Goal: Information Seeking & Learning: Learn about a topic

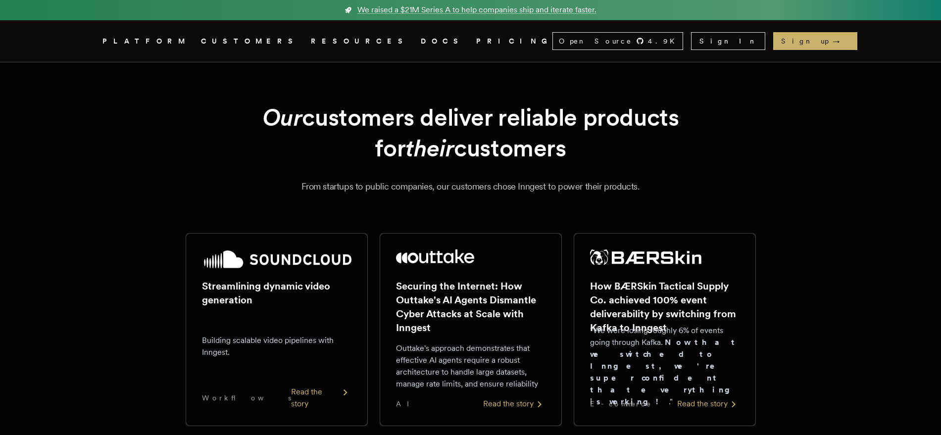
click at [403, 39] on nav "Inngest .cls-1 { fill: #FAFAF9; } PLATFORM CUSTOMERS RESOURCES DOCS PRICING Ope…" at bounding box center [471, 41] width 792 height 42
click at [476, 37] on link "PRICING" at bounding box center [514, 41] width 76 height 12
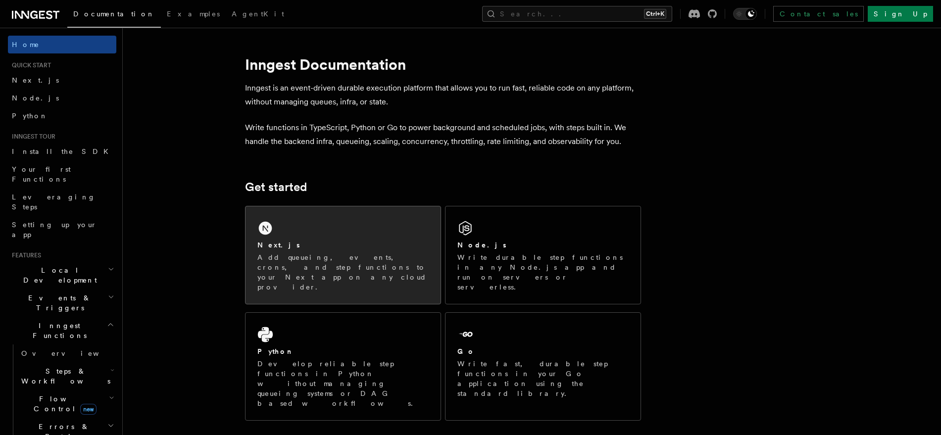
click at [408, 245] on div "Next.js" at bounding box center [342, 245] width 171 height 10
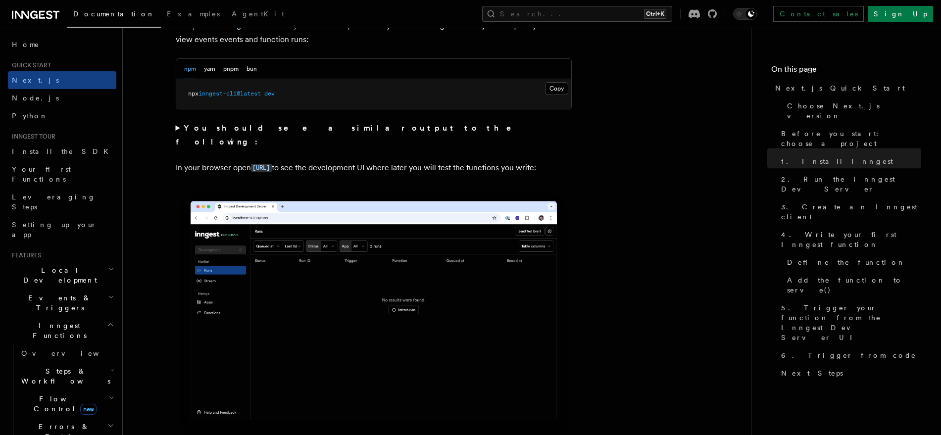
scroll to position [754, 0]
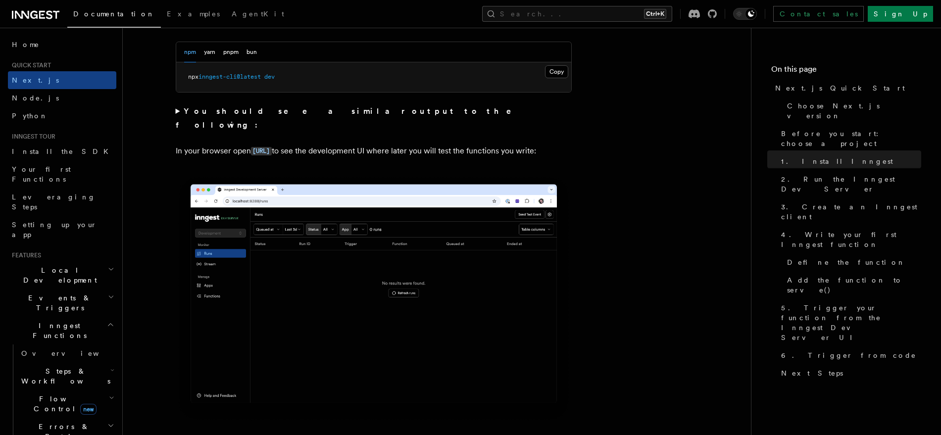
click at [42, 141] on li "Inngest tour Install the SDK Your first Functions Leveraging Steps Setting up y…" at bounding box center [62, 188] width 108 height 111
click at [45, 149] on span "Install the SDK" at bounding box center [63, 151] width 102 height 8
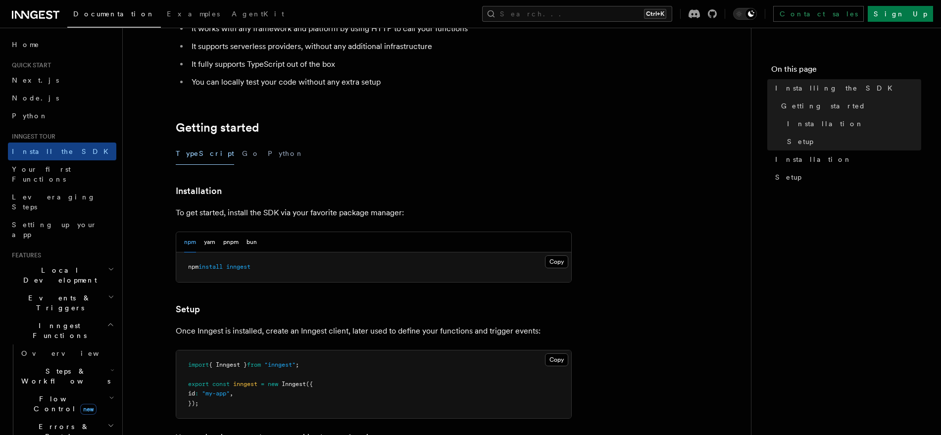
scroll to position [147, 0]
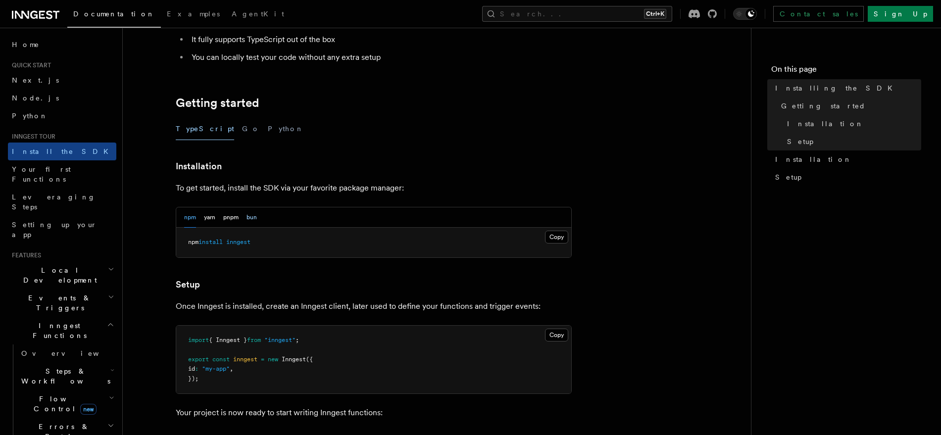
click at [249, 213] on button "bun" at bounding box center [251, 217] width 10 height 20
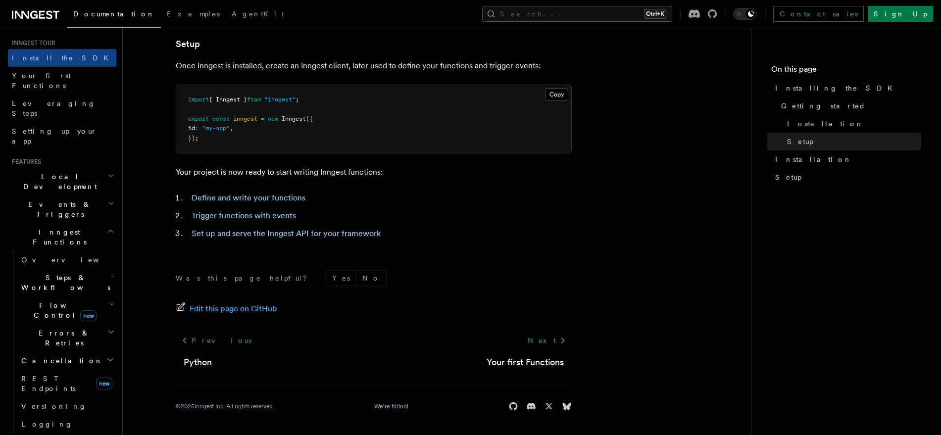
scroll to position [94, 0]
click at [101, 433] on h2 "Realtime new" at bounding box center [62, 442] width 108 height 18
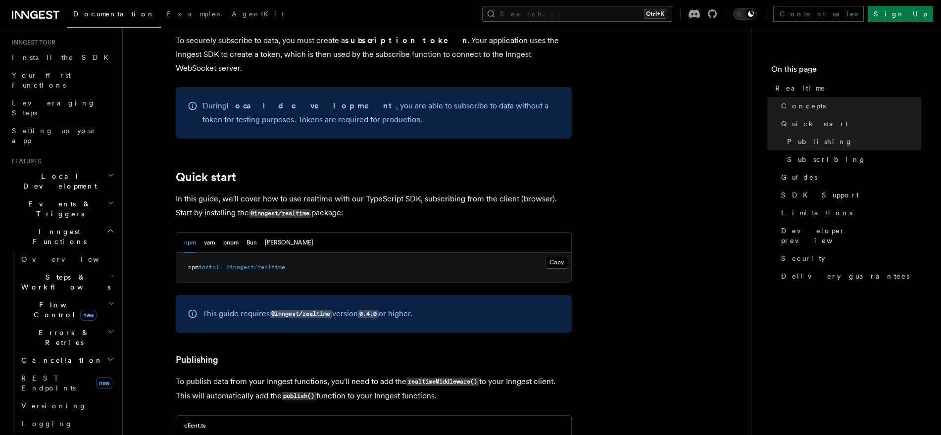
scroll to position [464, 0]
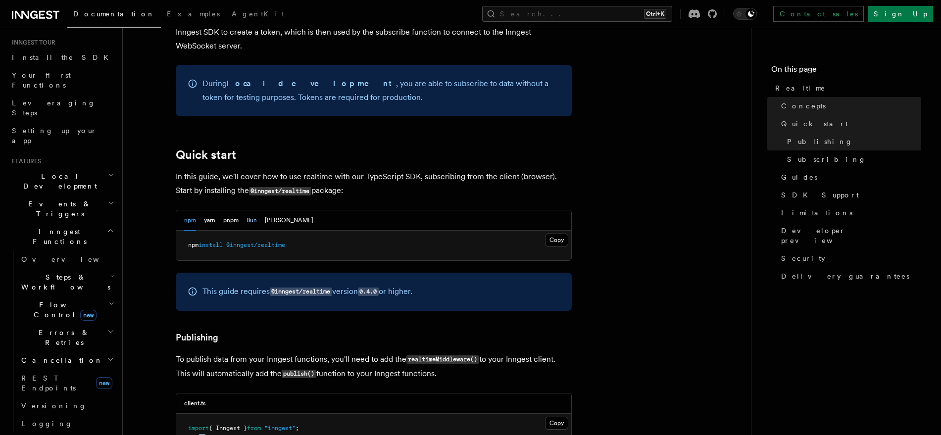
click at [250, 210] on button "Bun" at bounding box center [251, 220] width 10 height 20
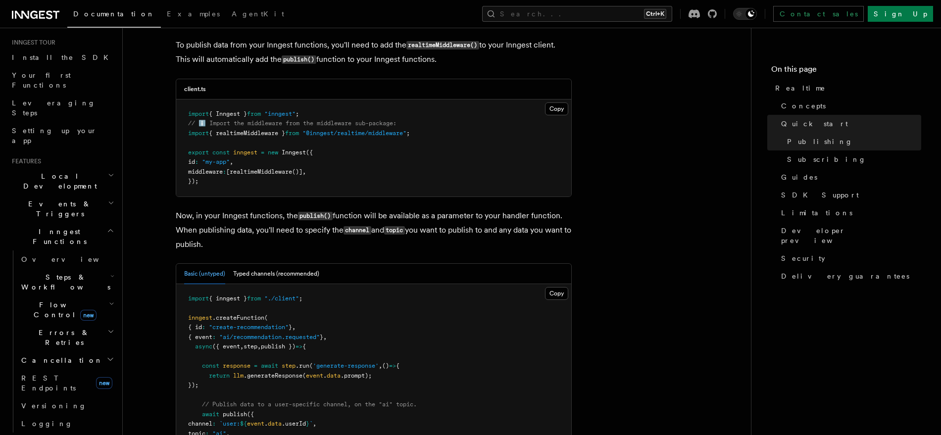
scroll to position [779, 0]
click at [292, 263] on button "Typed channels (recommended)" at bounding box center [276, 273] width 86 height 20
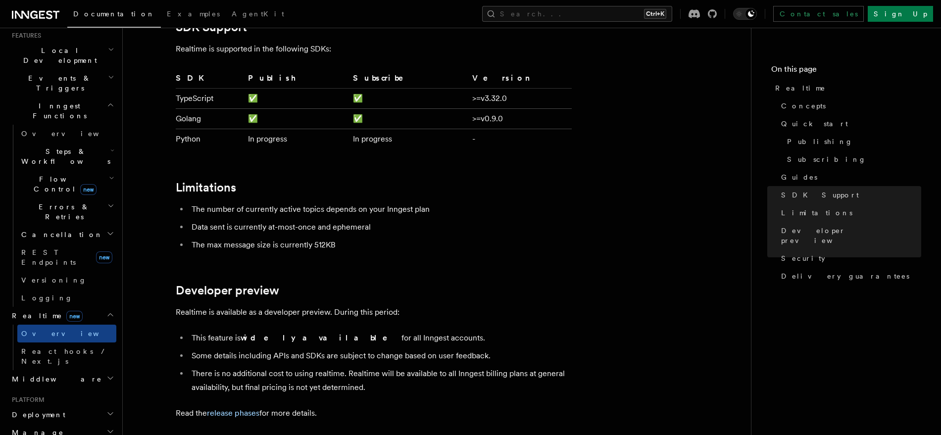
scroll to position [220, 0]
click at [66, 347] on span "React hooks / Next.js" at bounding box center [65, 356] width 88 height 18
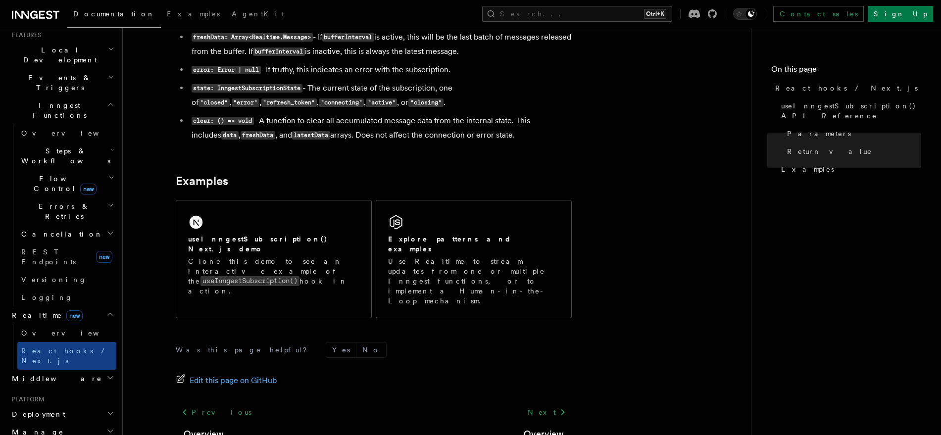
scroll to position [918, 0]
click at [77, 370] on h2 "Middleware" at bounding box center [62, 379] width 108 height 18
click at [79, 388] on link "Overview" at bounding box center [66, 397] width 99 height 18
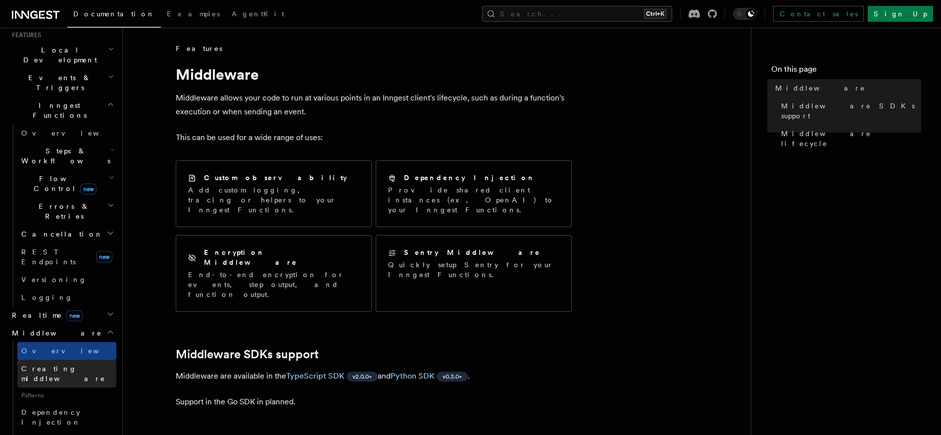
click at [77, 365] on span "Creating middleware" at bounding box center [63, 374] width 84 height 18
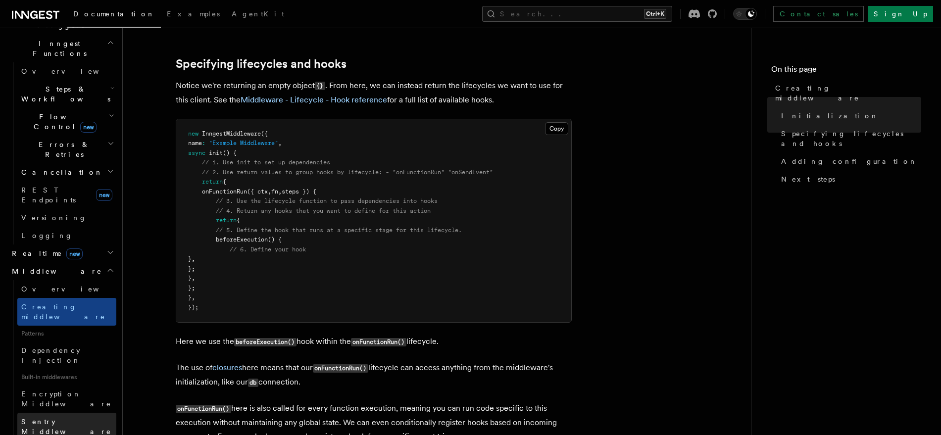
scroll to position [283, 0]
click at [73, 412] on link "Sentry Middleware" at bounding box center [66, 426] width 99 height 28
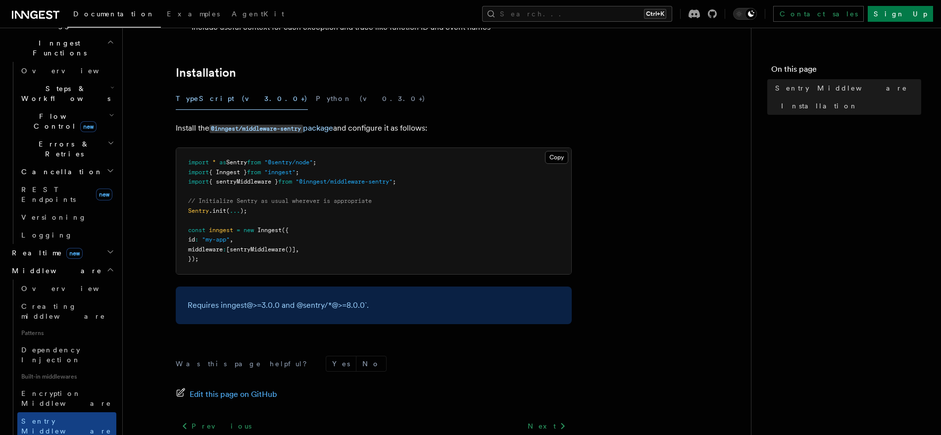
scroll to position [218, 0]
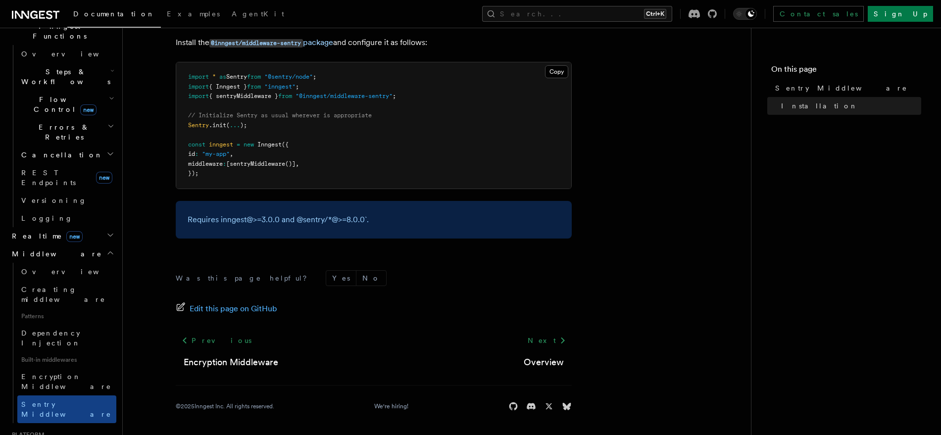
scroll to position [304, 0]
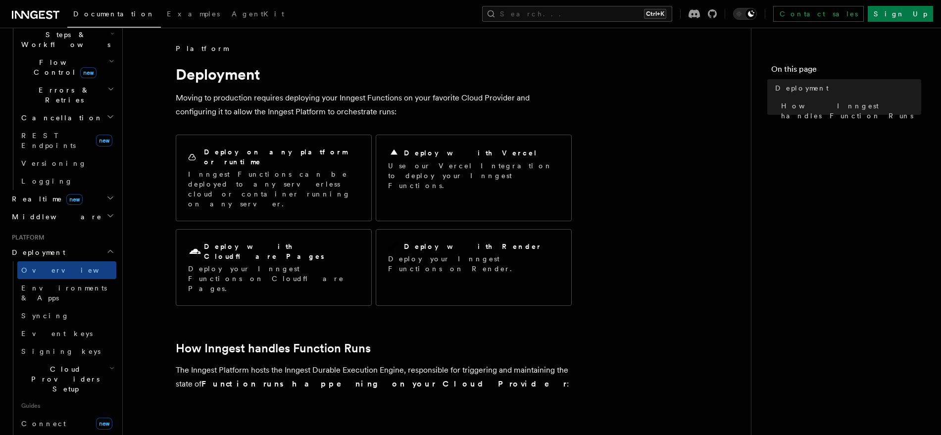
scroll to position [343, 0]
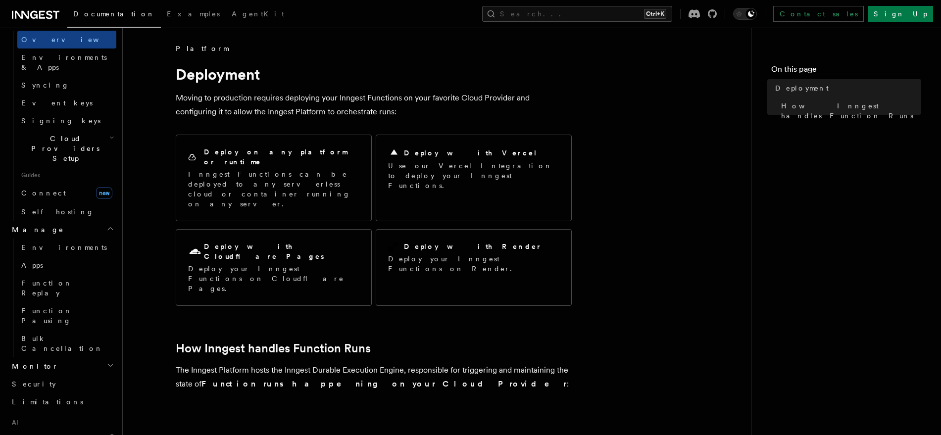
scroll to position [568, 0]
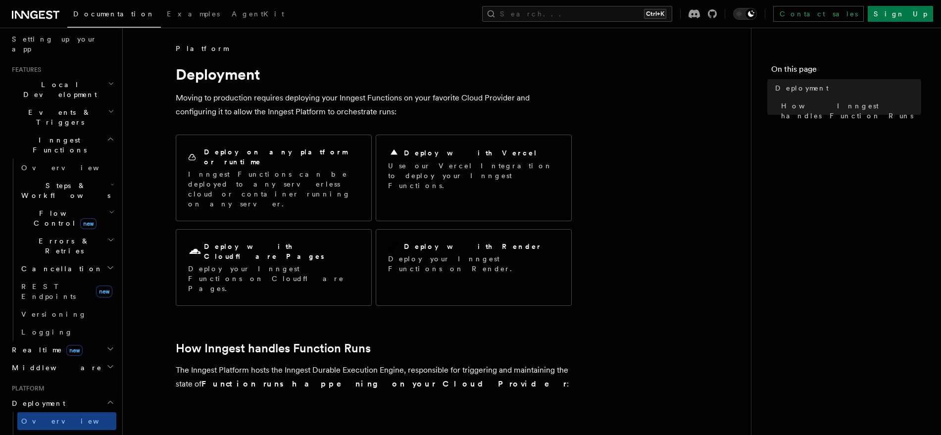
scroll to position [151, 0]
